Goal: Information Seeking & Learning: Learn about a topic

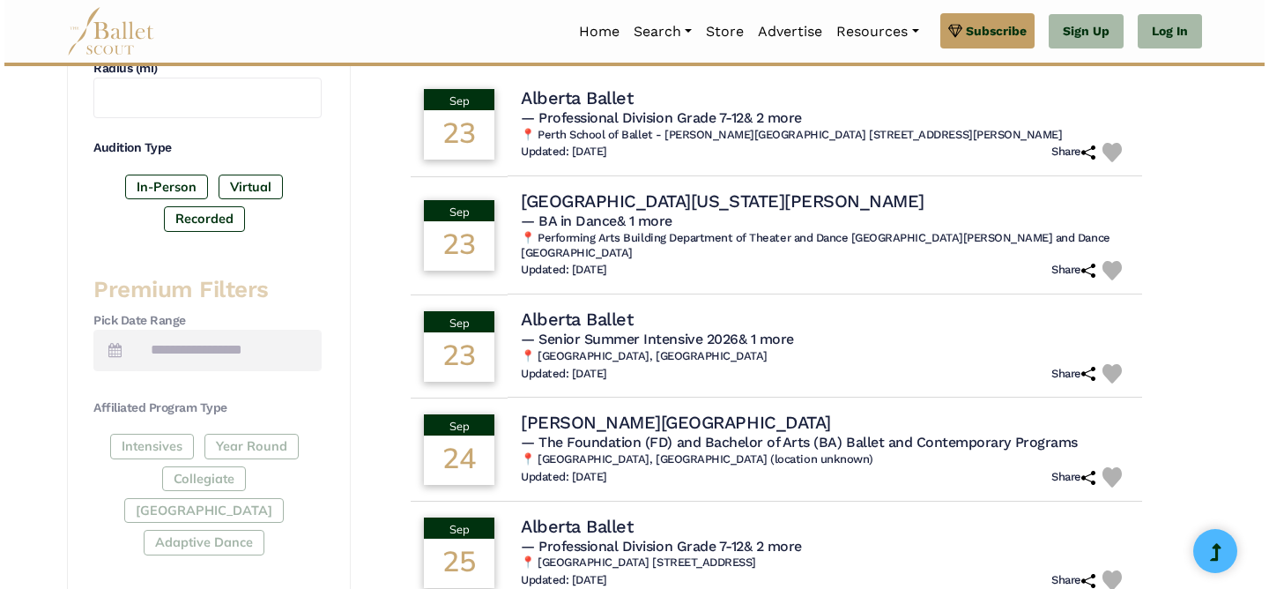
scroll to position [532, 0]
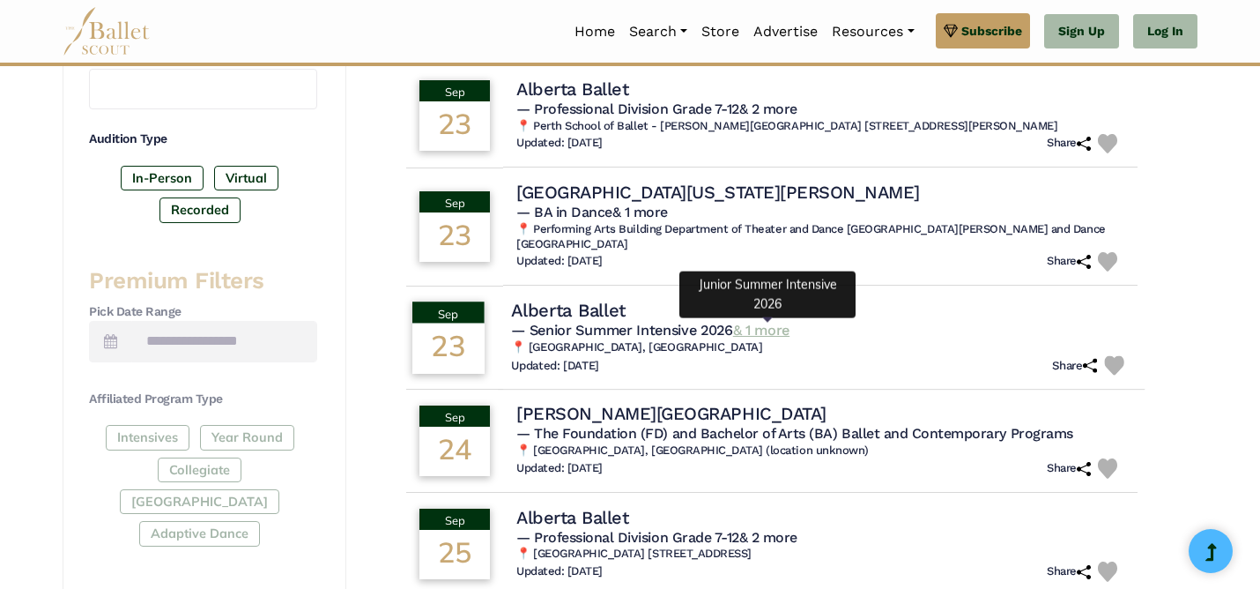
click at [746, 328] on link "& 1 more" at bounding box center [761, 330] width 56 height 17
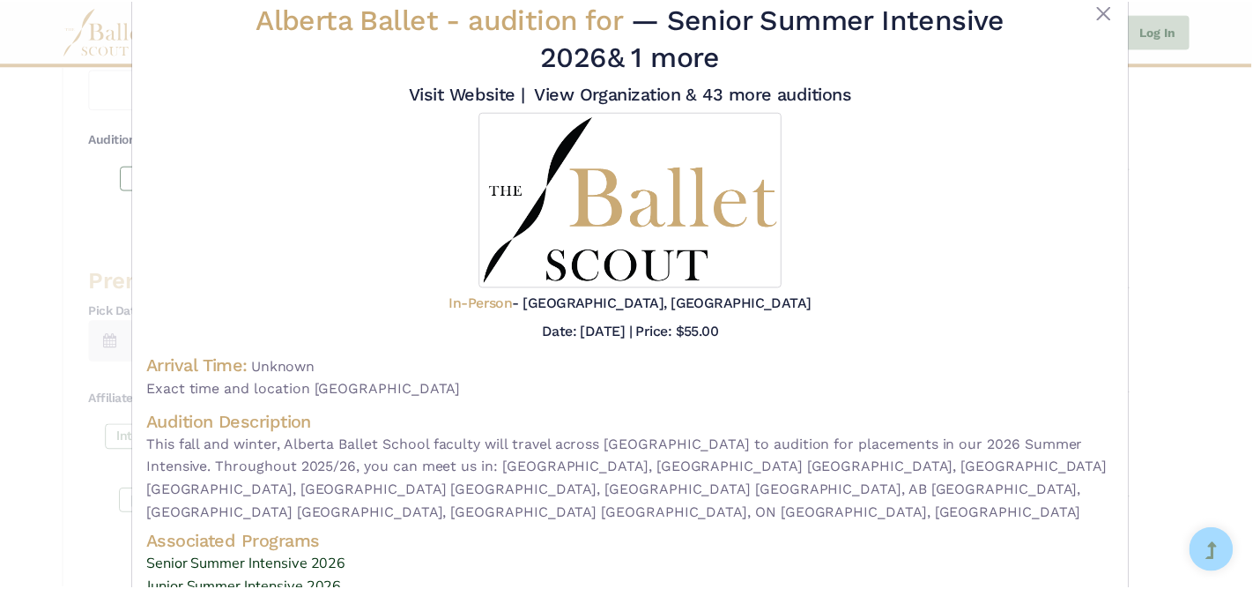
scroll to position [0, 0]
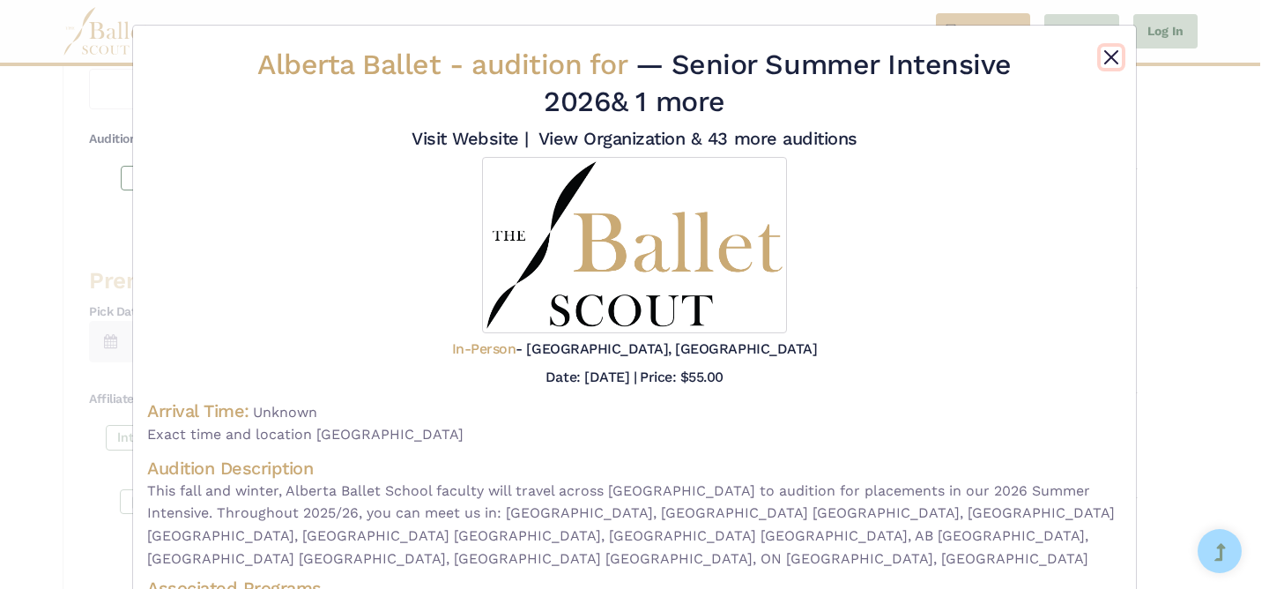
click at [1108, 57] on button "Close" at bounding box center [1110, 57] width 21 height 21
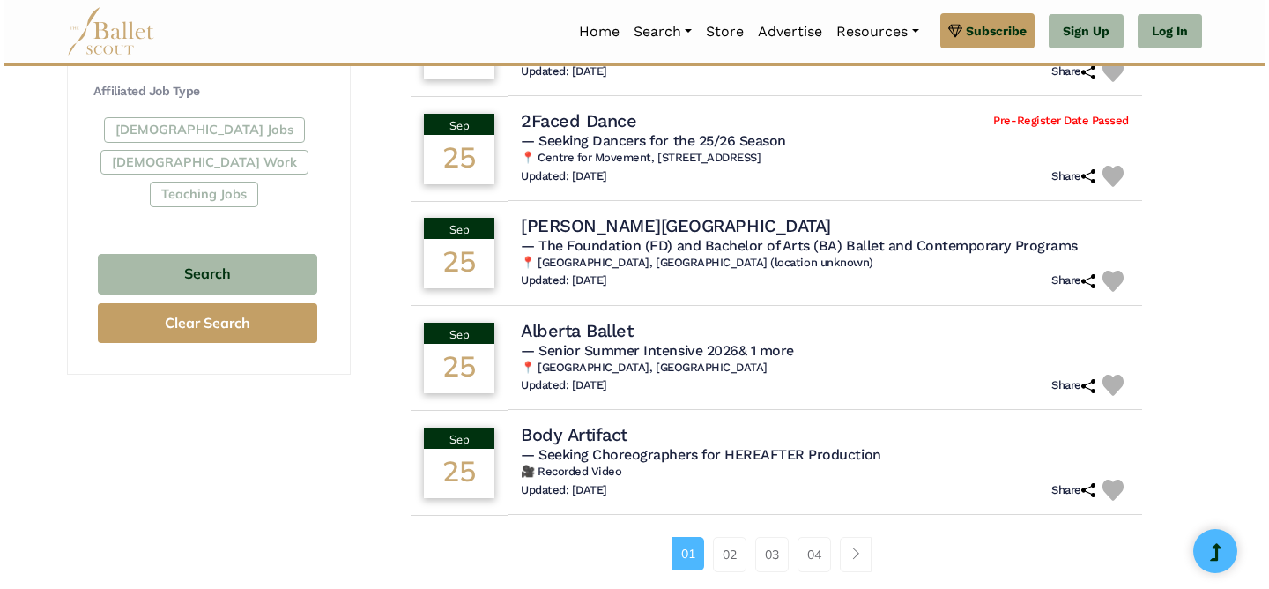
scroll to position [1041, 0]
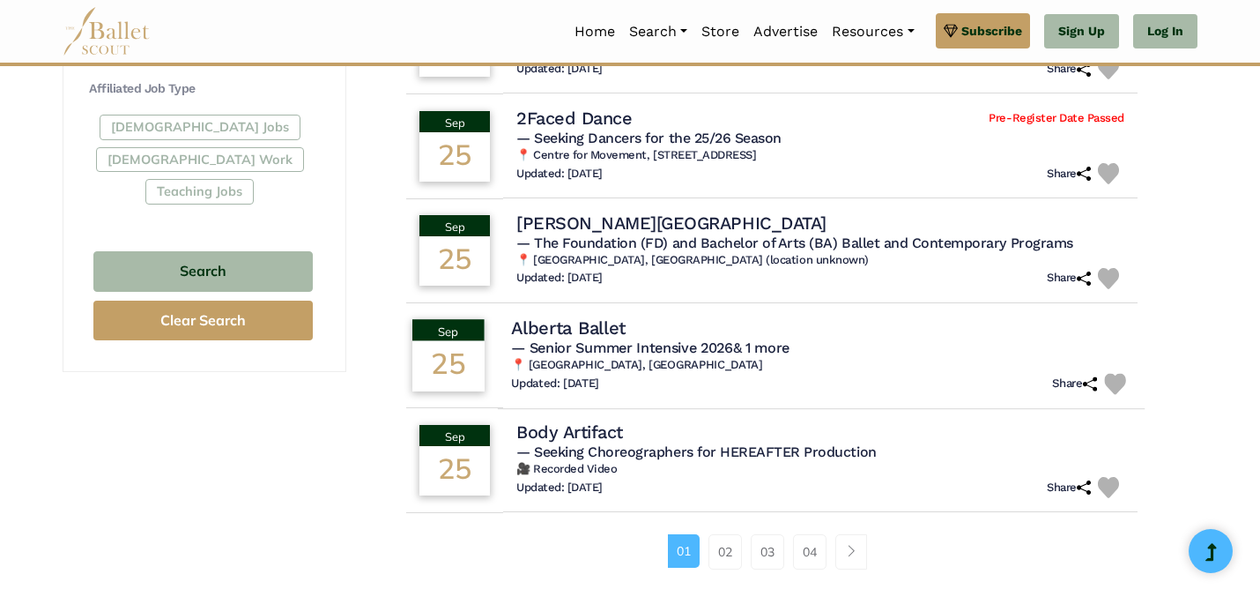
click at [574, 352] on span "— Senior Summer Intensive 2026 & 1 more" at bounding box center [650, 346] width 278 height 17
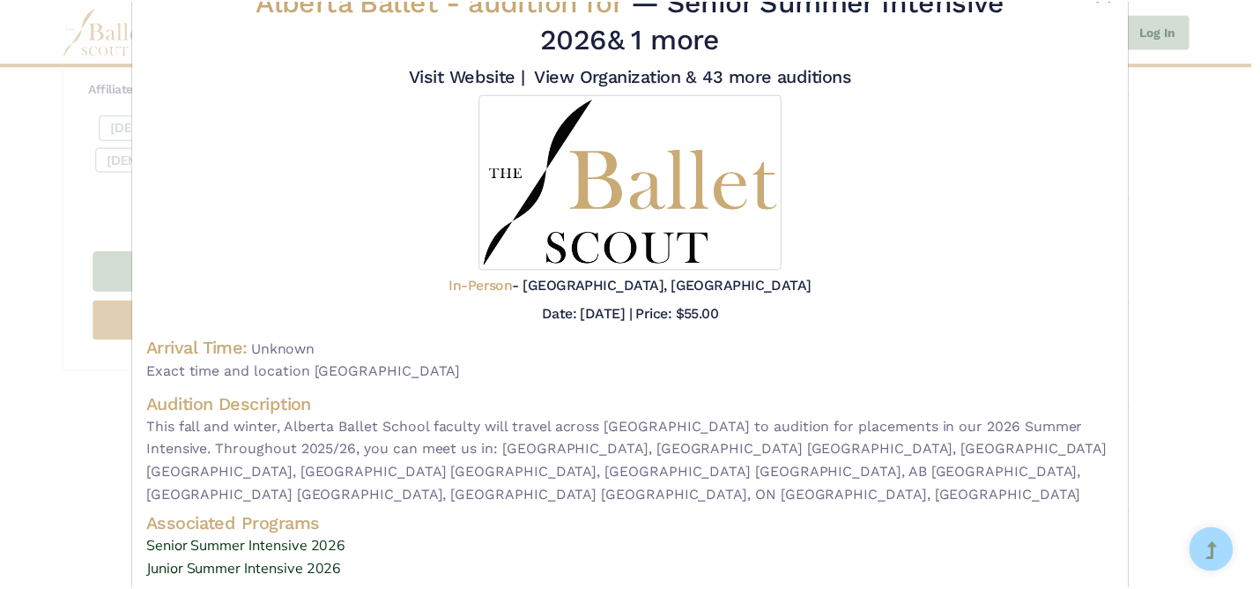
scroll to position [0, 0]
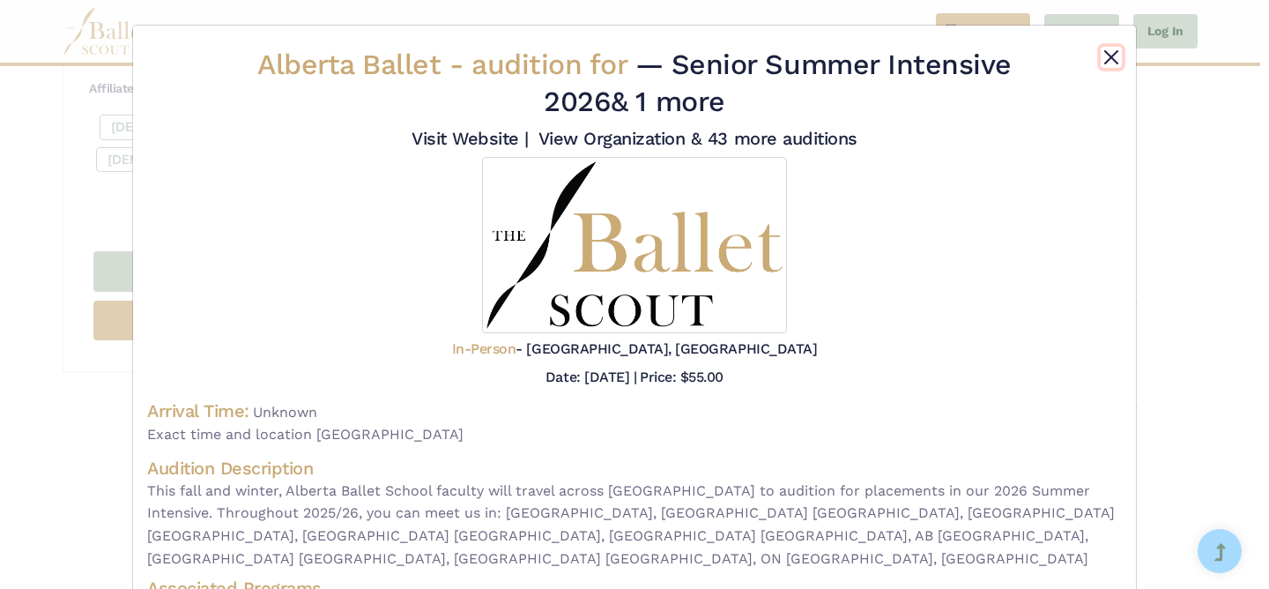
click at [1104, 48] on button "Close" at bounding box center [1110, 57] width 21 height 21
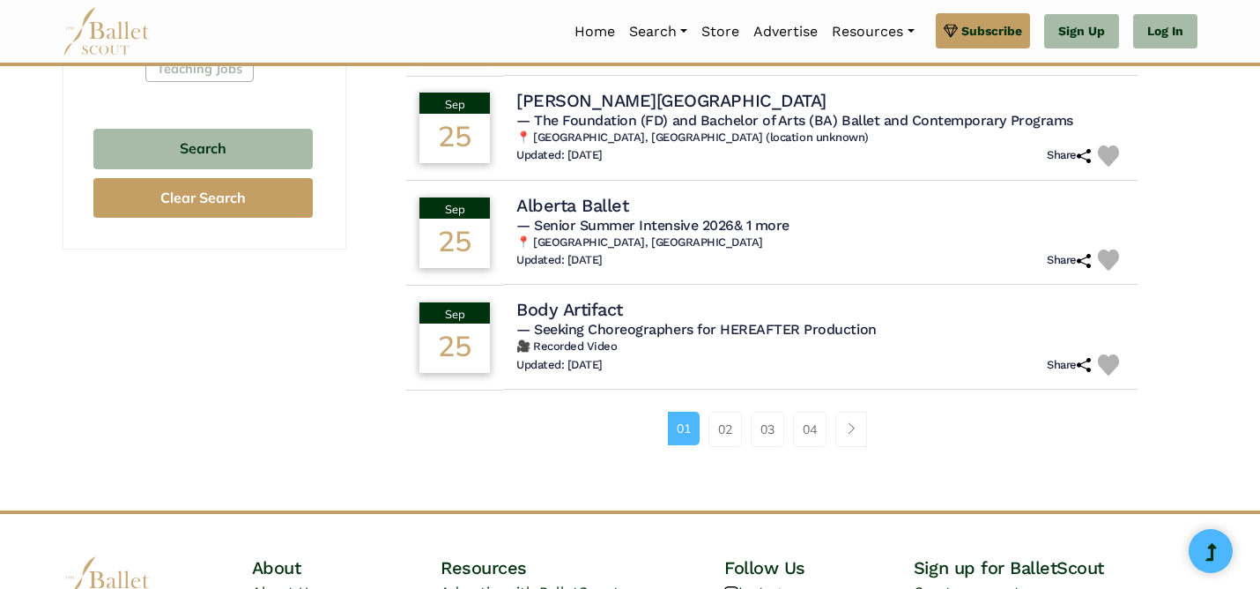
scroll to position [1167, 0]
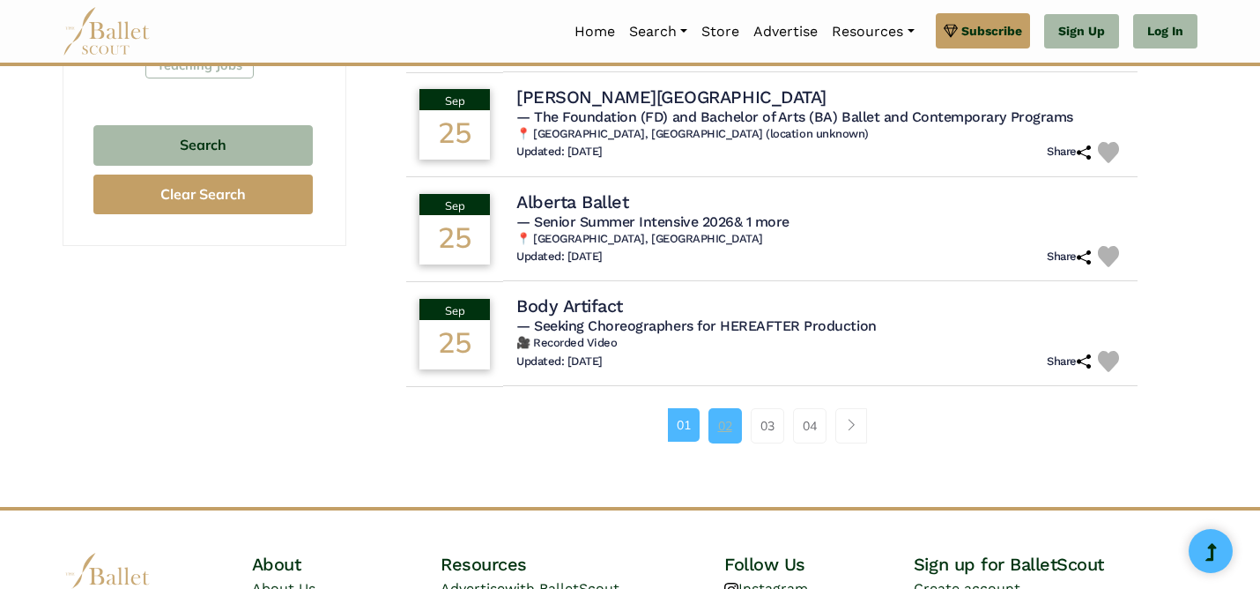
click at [720, 433] on link "02" at bounding box center [724, 425] width 33 height 35
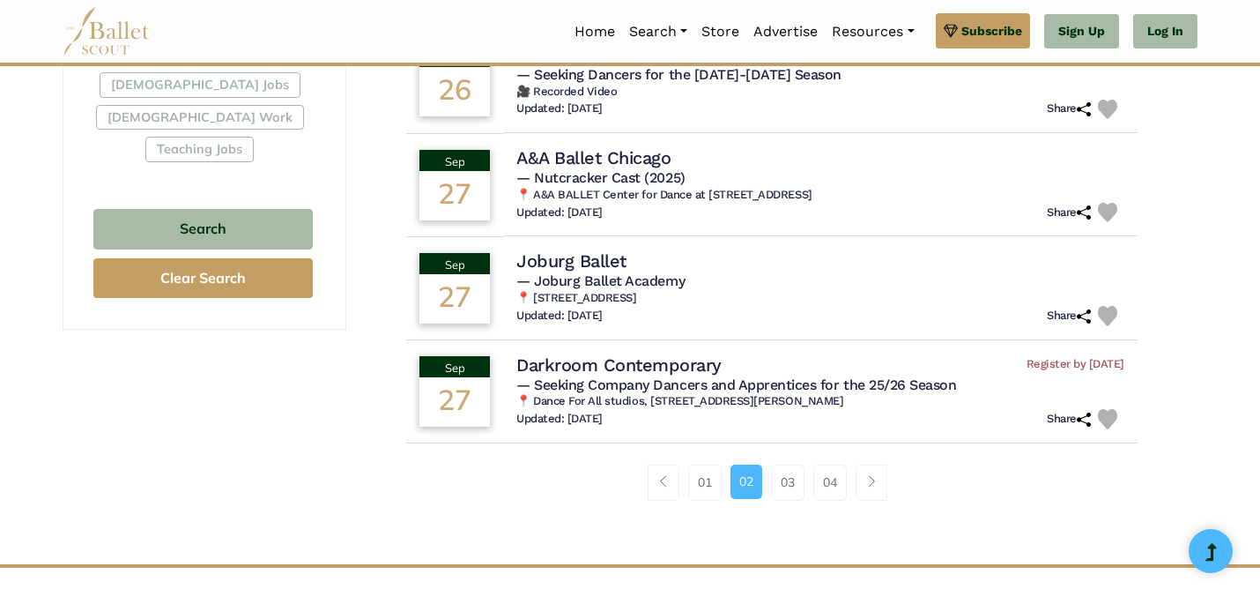
scroll to position [1084, 0]
click at [793, 489] on link "03" at bounding box center [787, 480] width 33 height 35
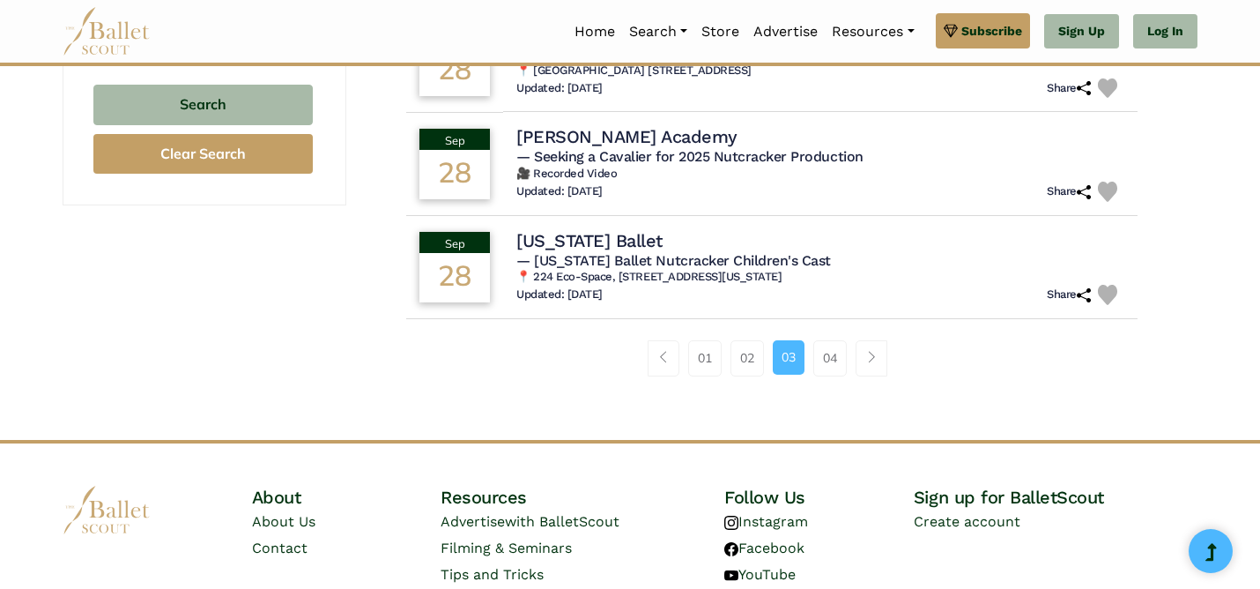
scroll to position [1208, 0]
click at [830, 370] on link "04" at bounding box center [829, 356] width 33 height 35
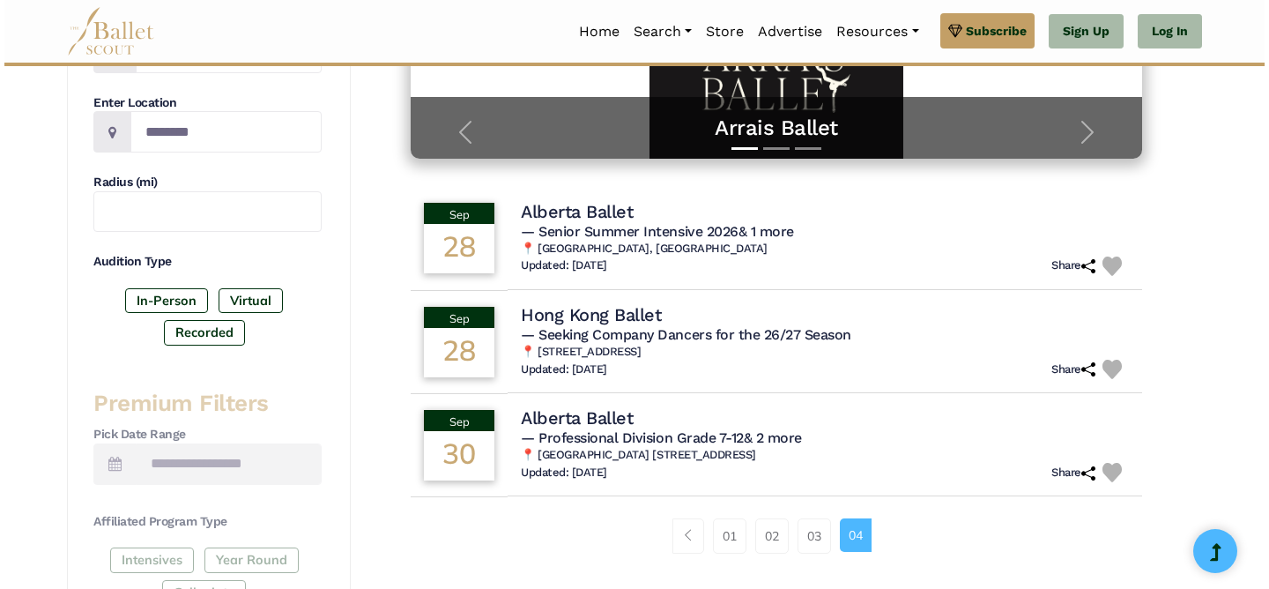
scroll to position [411, 0]
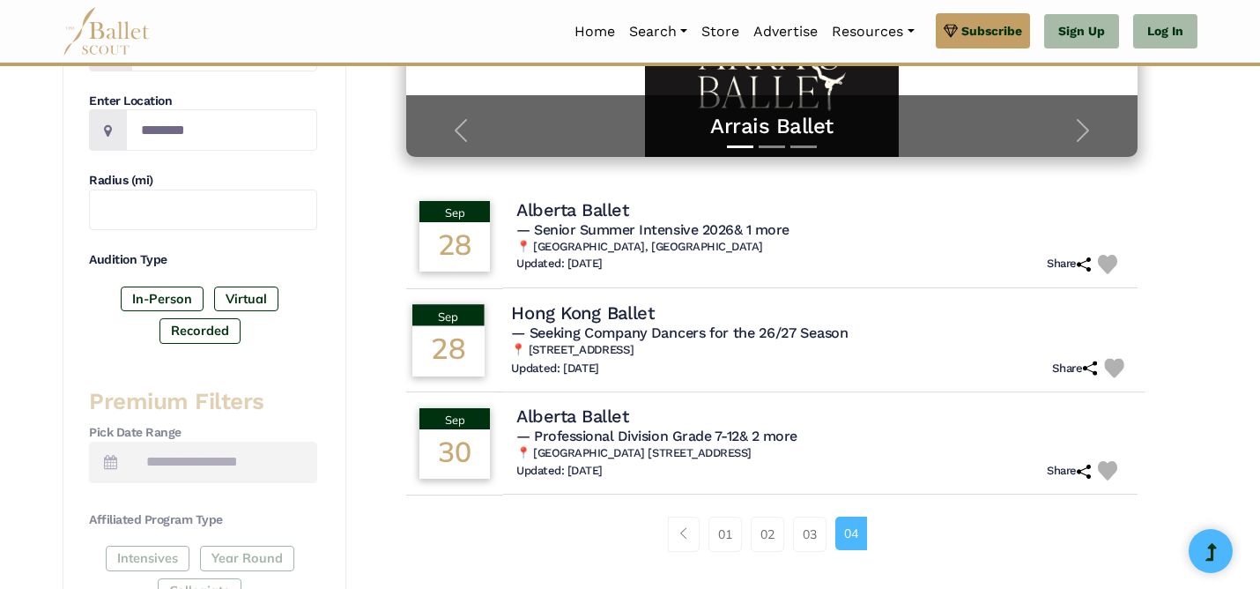
click at [569, 306] on h4 "Hong Kong Ballet" at bounding box center [583, 312] width 144 height 24
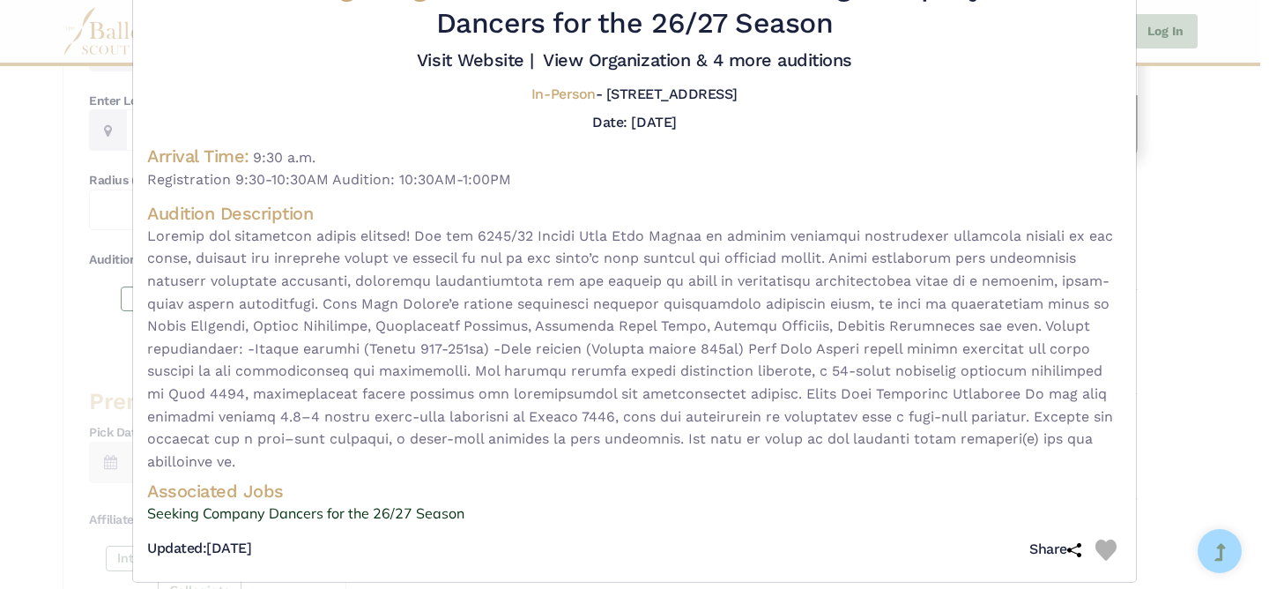
scroll to position [96, 0]
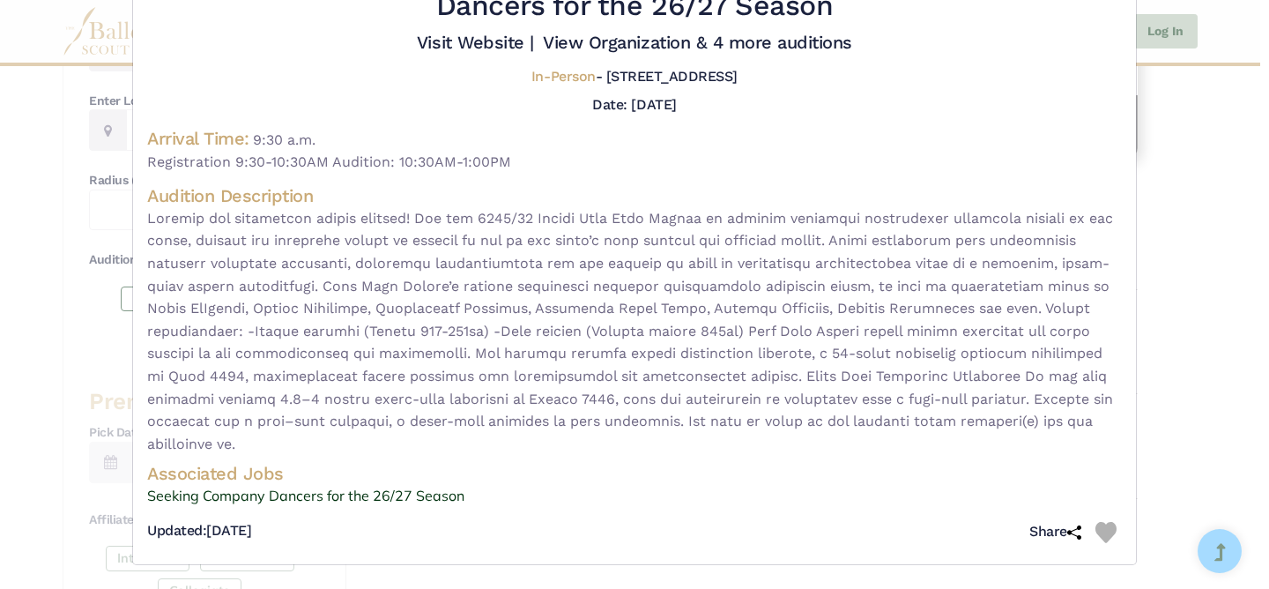
click at [618, 459] on div "Hong Kong Ballet - audition for — Seeking Company Dancers for the 26/27 Season …" at bounding box center [634, 250] width 974 height 599
